Goal: Task Accomplishment & Management: Manage account settings

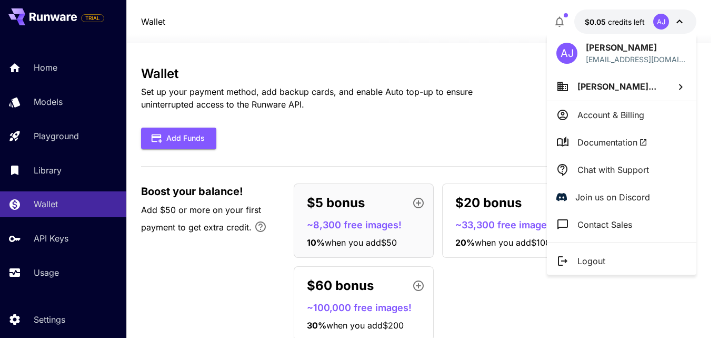
click at [340, 221] on div at bounding box center [359, 169] width 719 height 338
click at [343, 227] on div at bounding box center [359, 169] width 719 height 338
click at [344, 231] on div at bounding box center [359, 169] width 719 height 338
click at [269, 337] on html "TRIAL Home Models Playground Library Wallet API Keys Usage Settings Wallet $0.0…" at bounding box center [359, 186] width 719 height 372
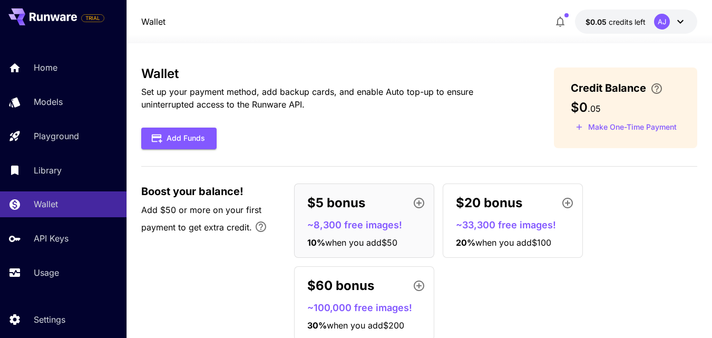
drag, startPoint x: 263, startPoint y: 180, endPoint x: 265, endPoint y: 189, distance: 9.2
click at [263, 180] on div "Wallet Set up your payment method, add backup cards, and enable Auto top-up to …" at bounding box center [419, 207] width 556 height 282
click at [263, 179] on div "Wallet Set up your payment method, add backup cards, and enable Auto top-up to …" at bounding box center [419, 207] width 556 height 282
